Goal: Information Seeking & Learning: Learn about a topic

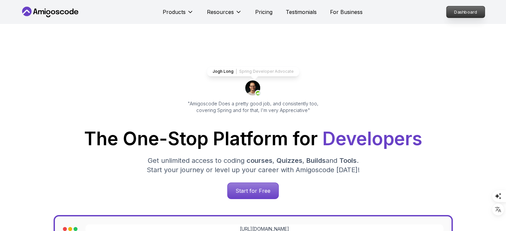
click at [463, 12] on p "Dashboard" at bounding box center [466, 11] width 38 height 11
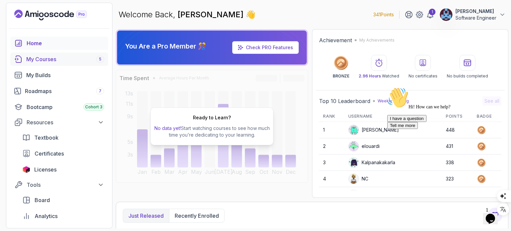
click at [48, 58] on div "My Courses 5" at bounding box center [65, 59] width 78 height 8
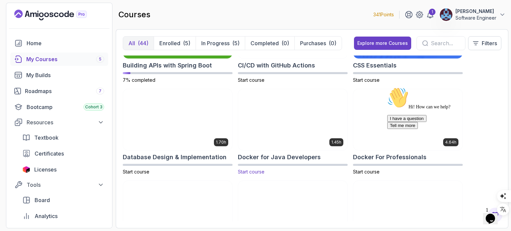
scroll to position [166, 0]
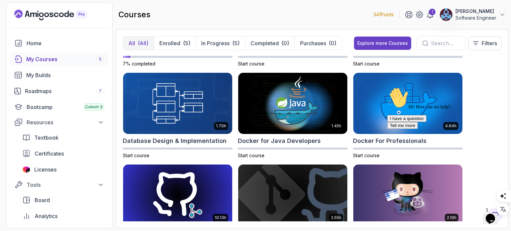
click at [493, 84] on div "8.31h Advanced Databases Start course 5.18h Advanced Spring Boot Start course 2…" at bounding box center [312, 139] width 379 height 166
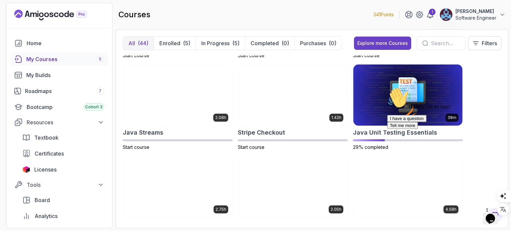
scroll to position [599, 0]
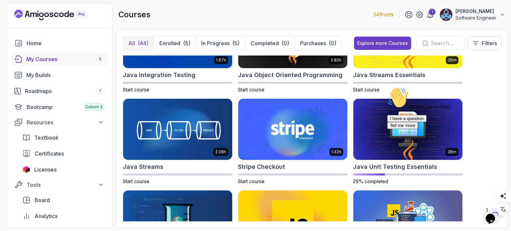
click at [398, 127] on div "Hi! How can we help? I have a question Tell me more" at bounding box center [448, 108] width 120 height 42
click at [391, 129] on div "Hi! How can we help? I have a question Tell me more" at bounding box center [448, 108] width 120 height 42
click at [375, 168] on h2 "Java Unit Testing Essentials" at bounding box center [395, 166] width 84 height 9
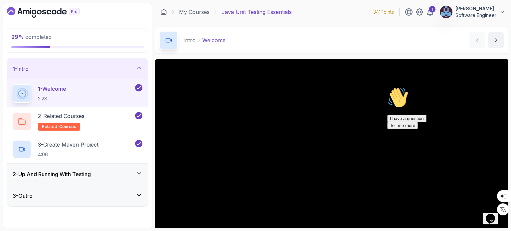
click at [388, 87] on icon "Chat attention grabber" at bounding box center [388, 87] width 0 height 0
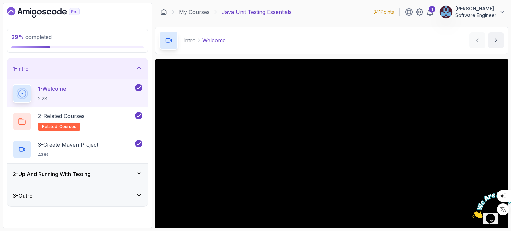
click at [139, 173] on icon at bounding box center [138, 174] width 3 height 2
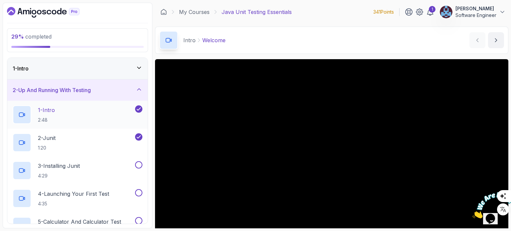
click at [55, 111] on p "1 - Intro" at bounding box center [46, 110] width 17 height 8
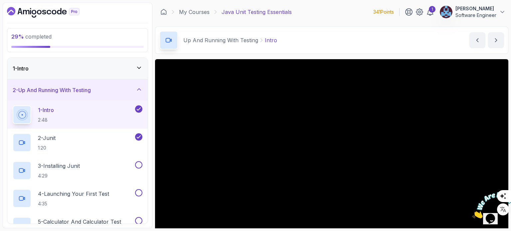
click at [139, 69] on icon at bounding box center [138, 68] width 3 height 2
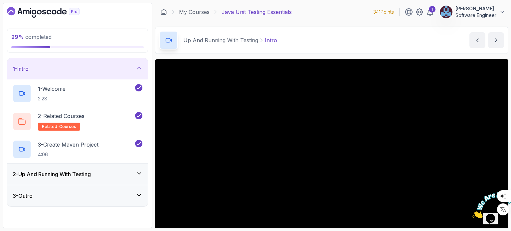
click at [139, 173] on icon at bounding box center [138, 174] width 3 height 2
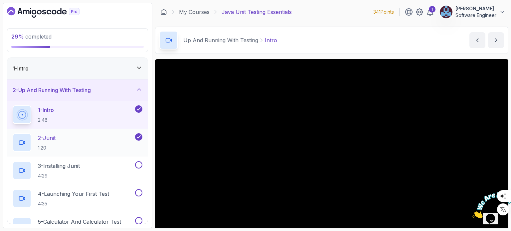
click at [54, 138] on p "2 - Junit" at bounding box center [47, 138] width 18 height 8
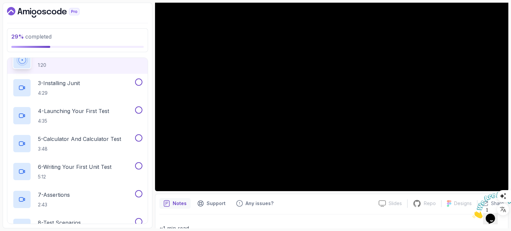
scroll to position [72, 0]
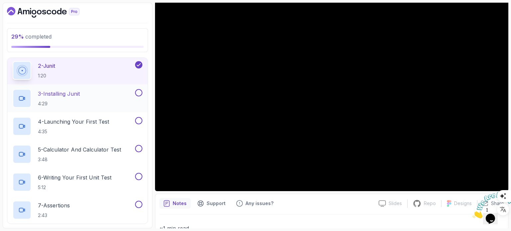
click at [57, 95] on p "3 - Installing Junit" at bounding box center [59, 94] width 42 height 8
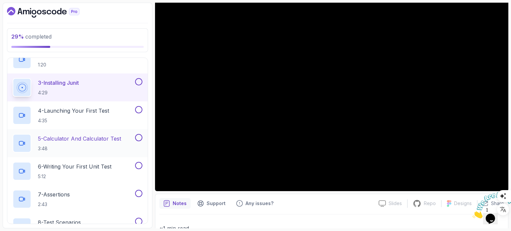
scroll to position [72, 0]
